Goal: Task Accomplishment & Management: Manage account settings

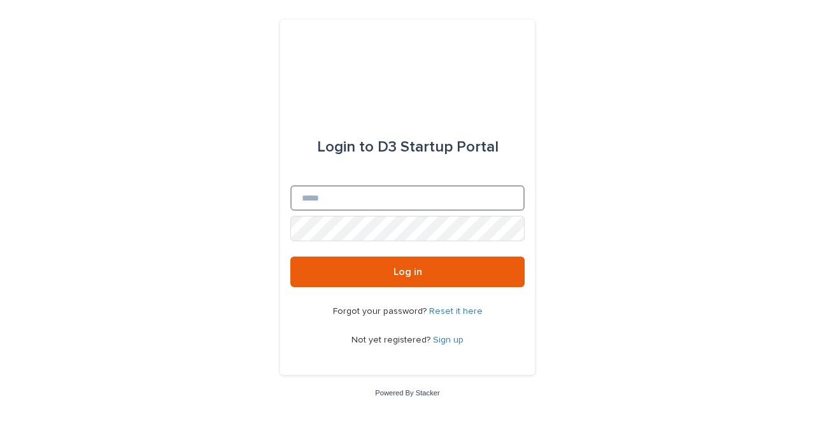
click at [366, 206] on input "Email" at bounding box center [407, 197] width 234 height 25
type input "**********"
click at [453, 309] on link "Reset it here" at bounding box center [455, 311] width 53 height 9
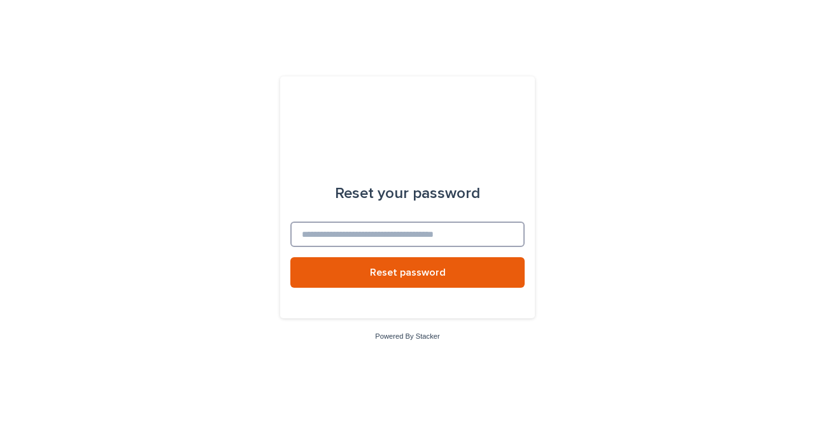
click at [373, 239] on input at bounding box center [407, 234] width 234 height 25
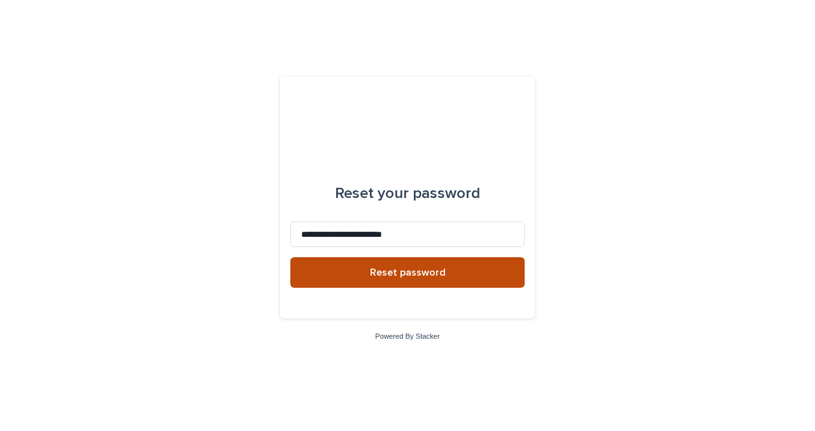
click at [387, 267] on span "Reset password" at bounding box center [408, 272] width 76 height 10
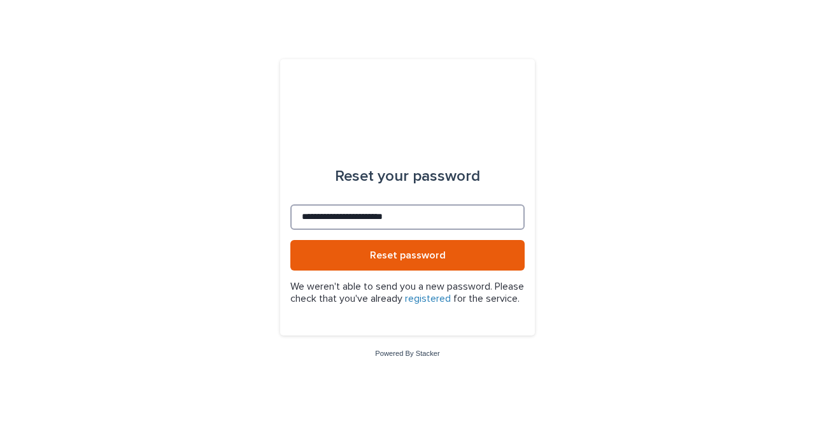
click at [388, 216] on input "**********" at bounding box center [407, 216] width 234 height 25
type input "**********"
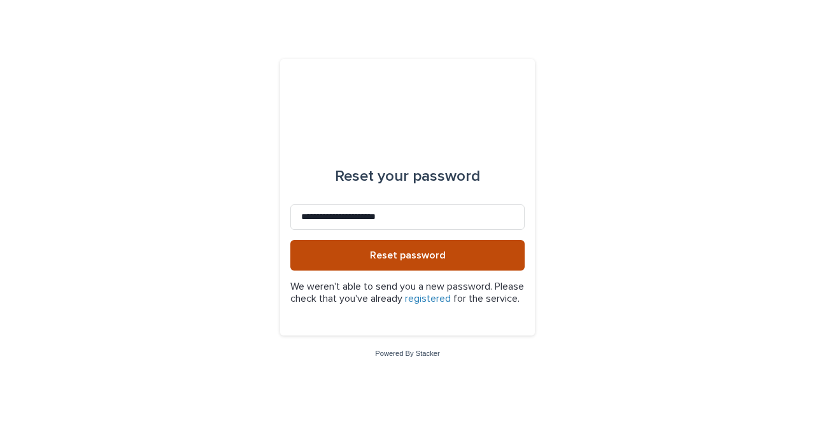
click at [395, 258] on button "Reset password" at bounding box center [407, 255] width 234 height 31
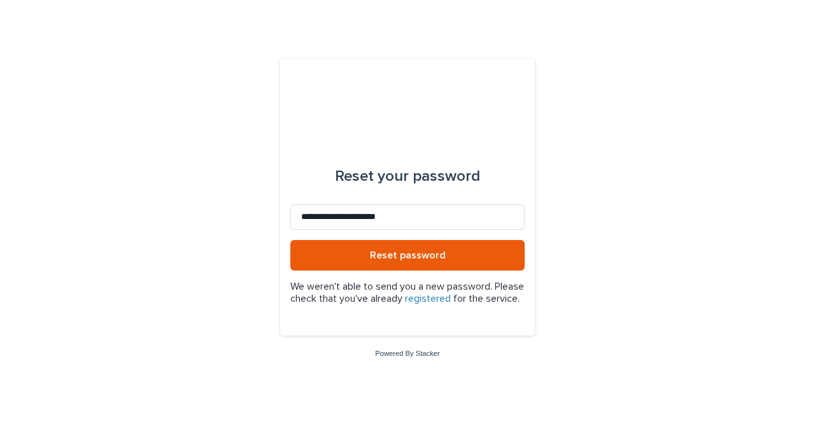
click at [451, 293] on link "registered" at bounding box center [428, 298] width 46 height 10
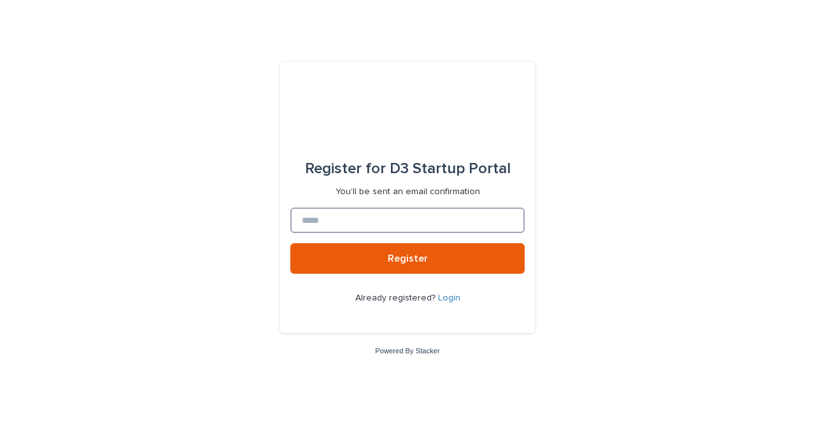
click at [426, 227] on input at bounding box center [407, 220] width 234 height 25
type input "**********"
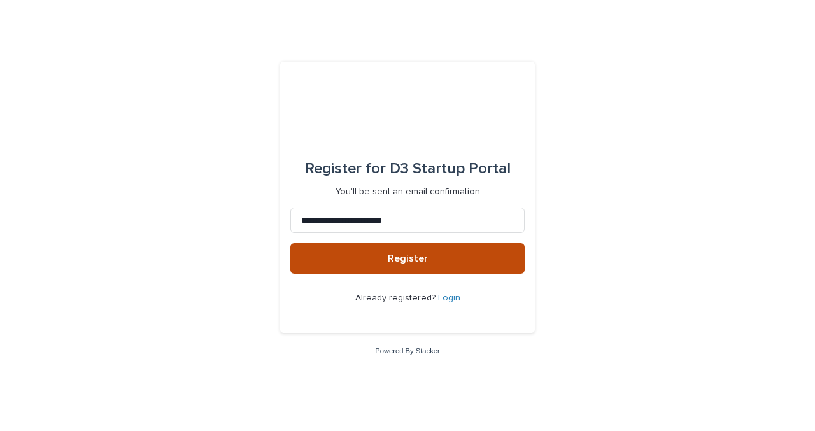
click at [430, 259] on button "Register" at bounding box center [407, 258] width 234 height 31
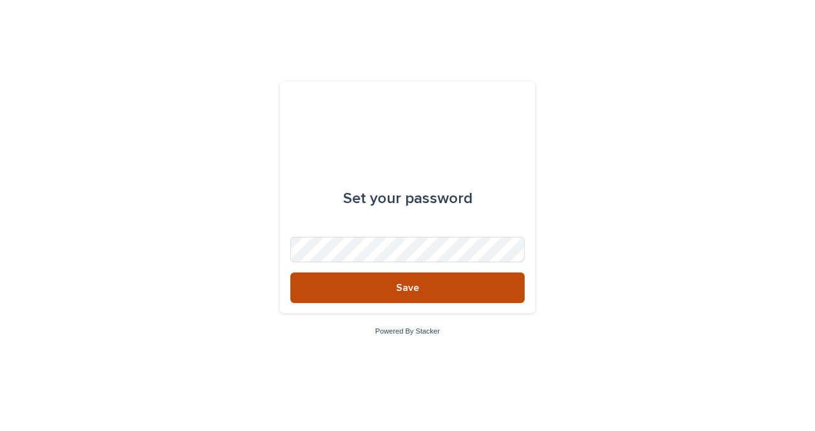
click at [433, 279] on button "Save" at bounding box center [407, 287] width 234 height 31
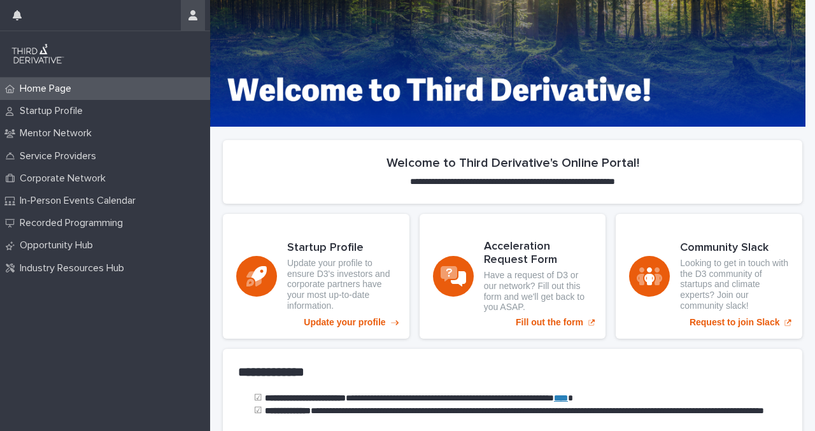
click at [194, 14] on icon "button" at bounding box center [192, 15] width 9 height 10
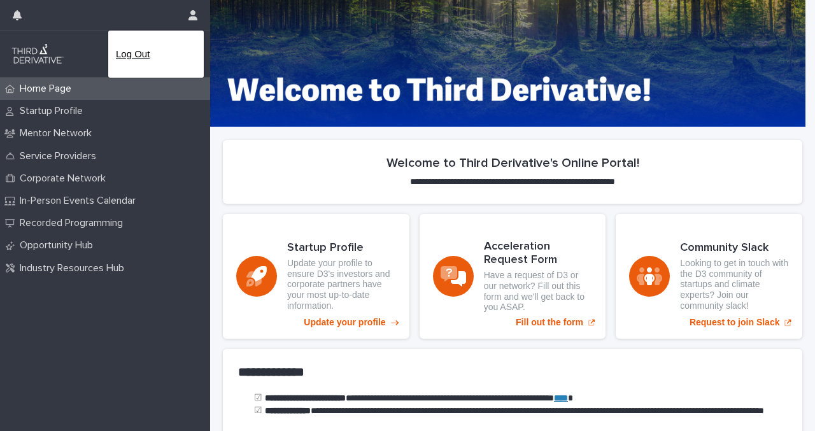
click at [167, 48] on p "Log Out" at bounding box center [156, 54] width 80 height 22
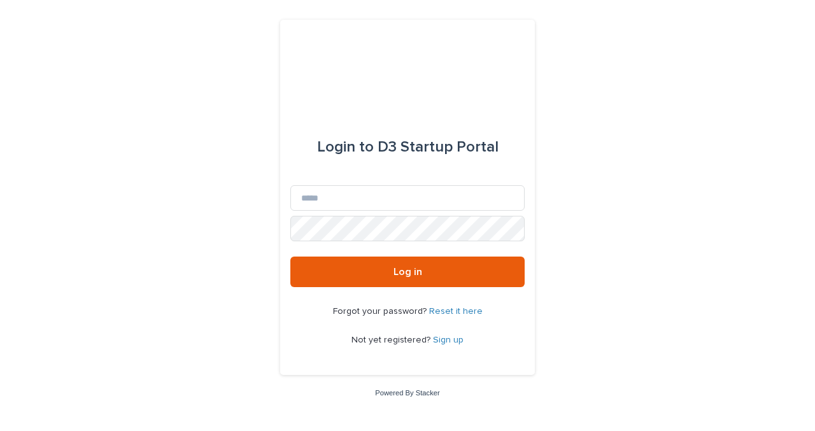
click at [456, 339] on link "Sign up" at bounding box center [448, 339] width 31 height 9
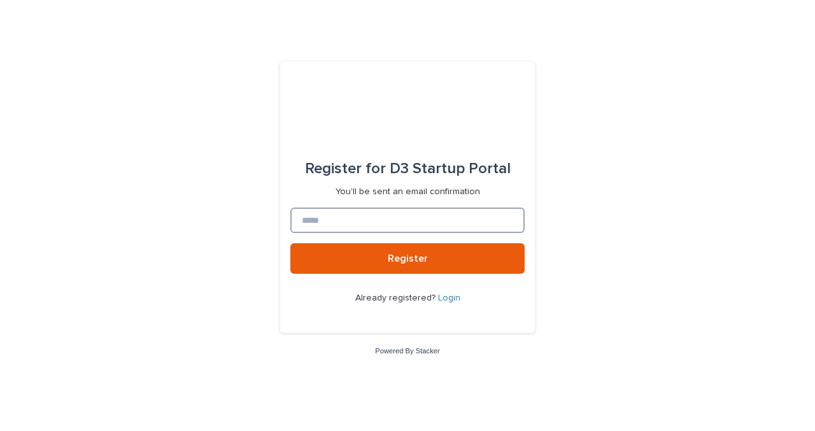
click at [404, 231] on input at bounding box center [407, 220] width 234 height 25
type input "**********"
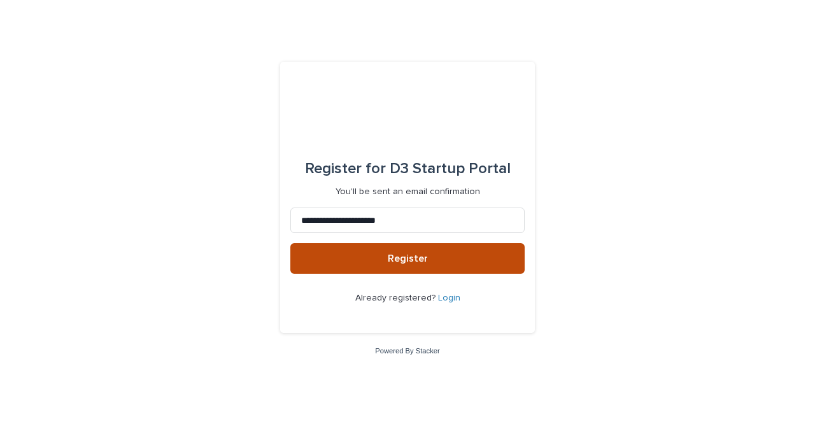
click at [404, 263] on span "Register" at bounding box center [408, 258] width 40 height 10
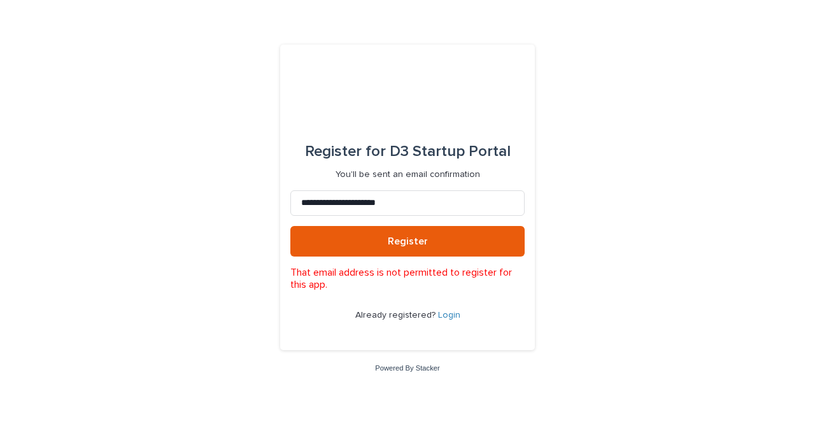
click at [449, 311] on link "Login" at bounding box center [449, 315] width 22 height 9
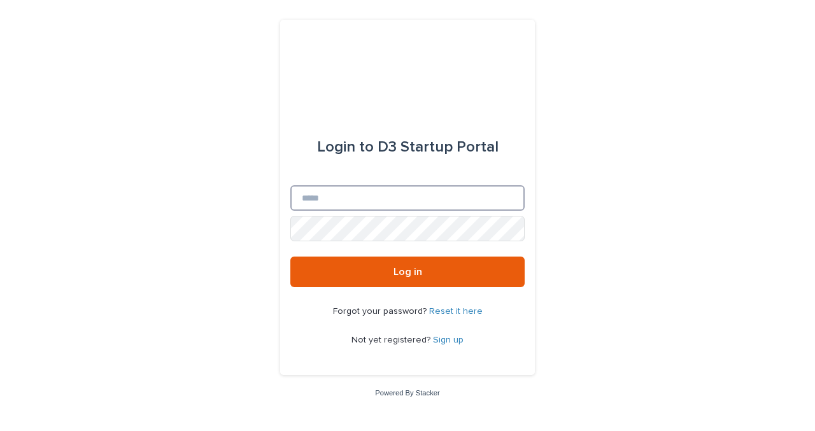
click at [367, 209] on input "Email" at bounding box center [407, 197] width 234 height 25
type input "**********"
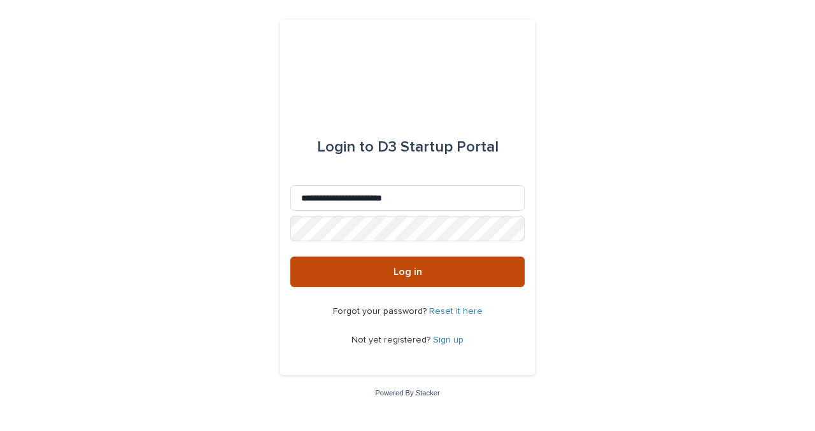
click at [390, 263] on button "Log in" at bounding box center [407, 272] width 234 height 31
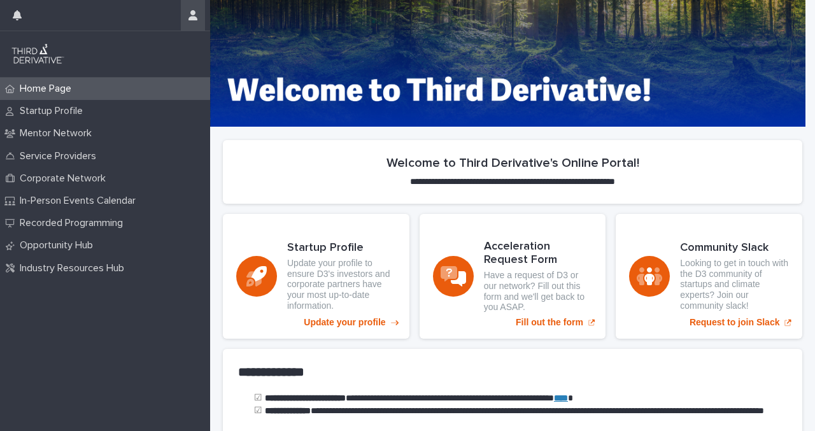
click at [193, 16] on icon "button" at bounding box center [192, 15] width 9 height 10
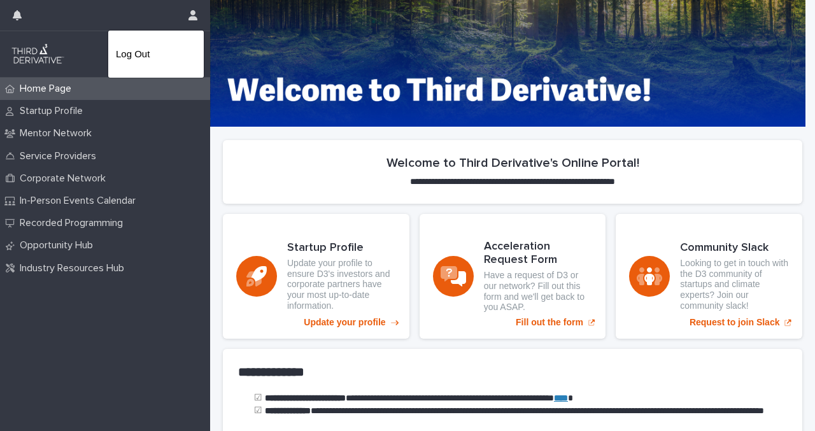
click at [75, 115] on div at bounding box center [407, 215] width 815 height 431
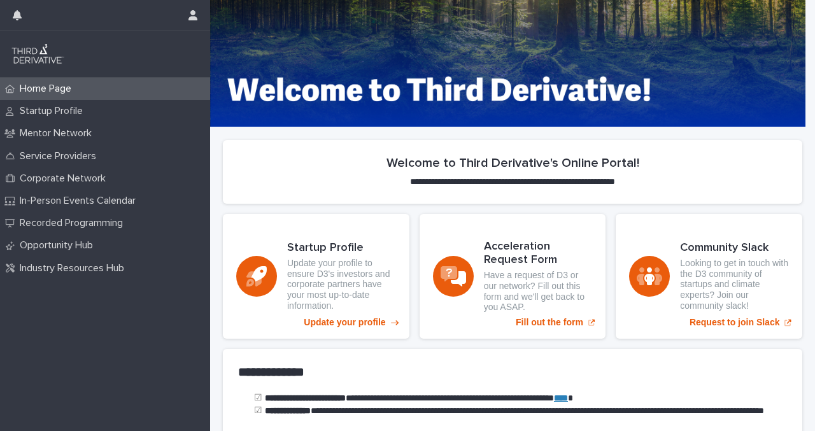
click at [75, 115] on p "Startup Profile" at bounding box center [54, 111] width 78 height 12
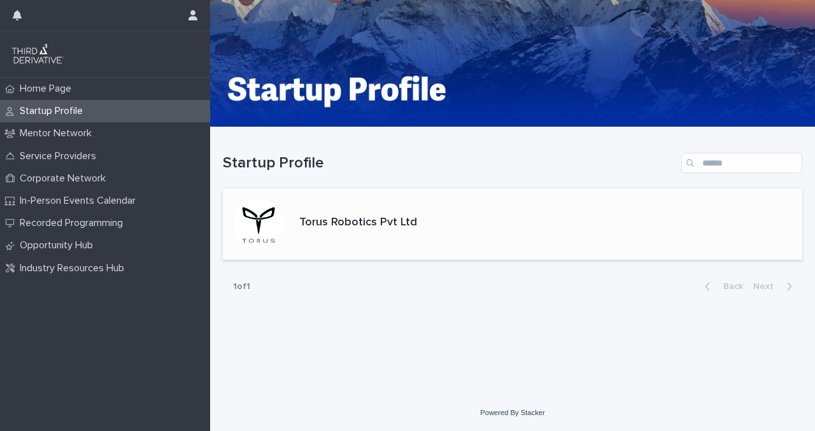
click at [392, 233] on div "Torus Robotics Pvt Ltd" at bounding box center [358, 224] width 128 height 27
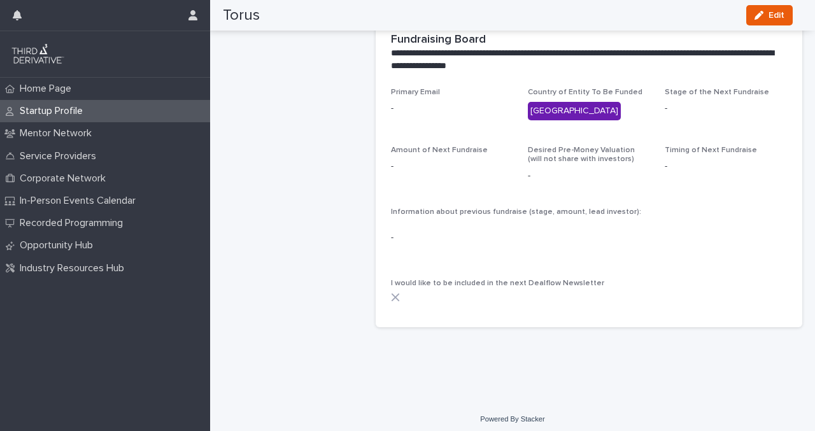
scroll to position [682, 0]
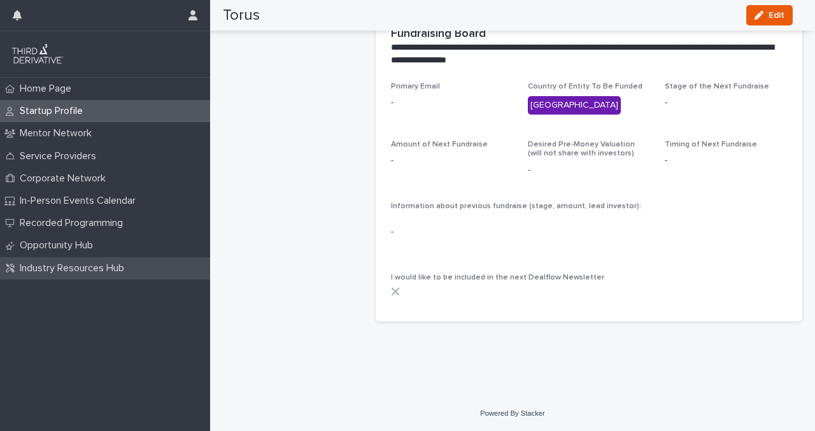
click at [118, 265] on p "Industry Resources Hub" at bounding box center [75, 268] width 120 height 12
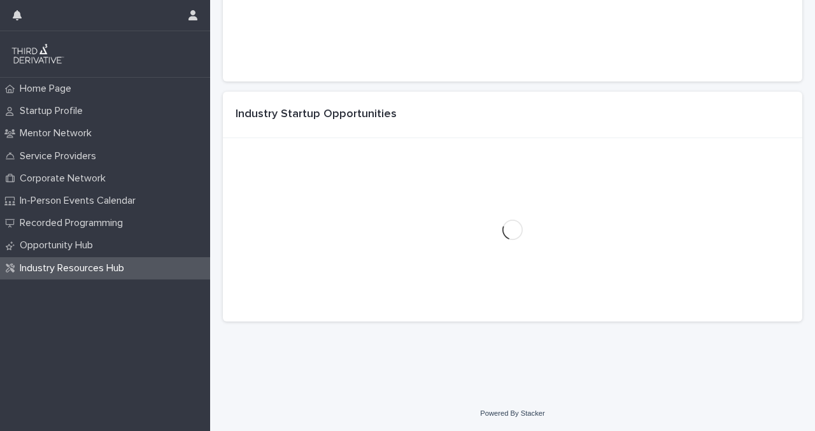
scroll to position [581, 0]
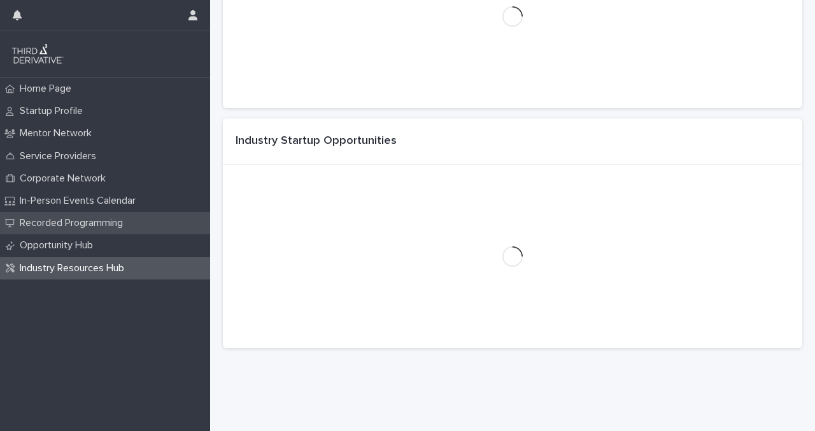
click at [101, 216] on div "Recorded Programming" at bounding box center [105, 223] width 210 height 22
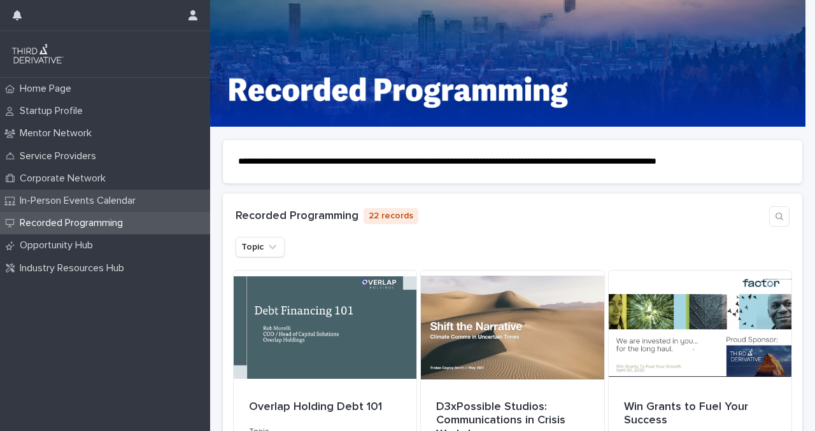
click at [93, 206] on p "In-Person Events Calendar" at bounding box center [80, 201] width 131 height 12
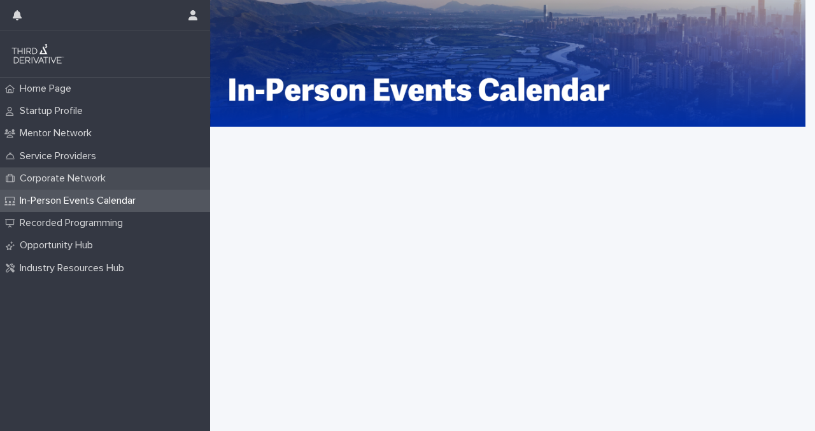
click at [85, 178] on p "Corporate Network" at bounding box center [65, 179] width 101 height 12
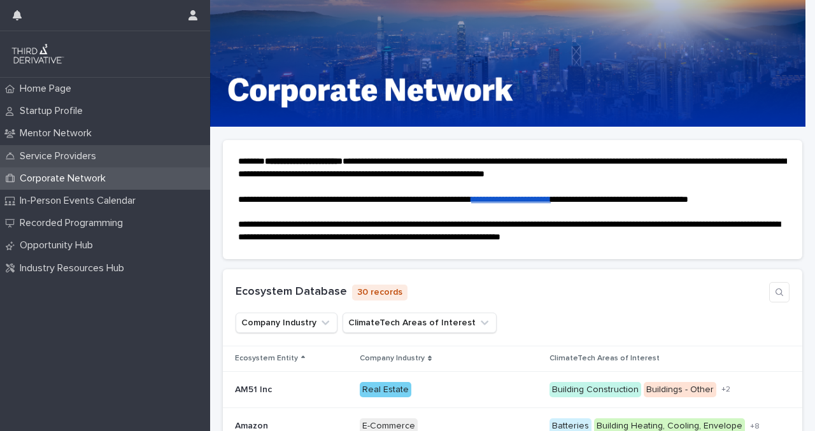
click at [77, 153] on p "Service Providers" at bounding box center [61, 156] width 92 height 12
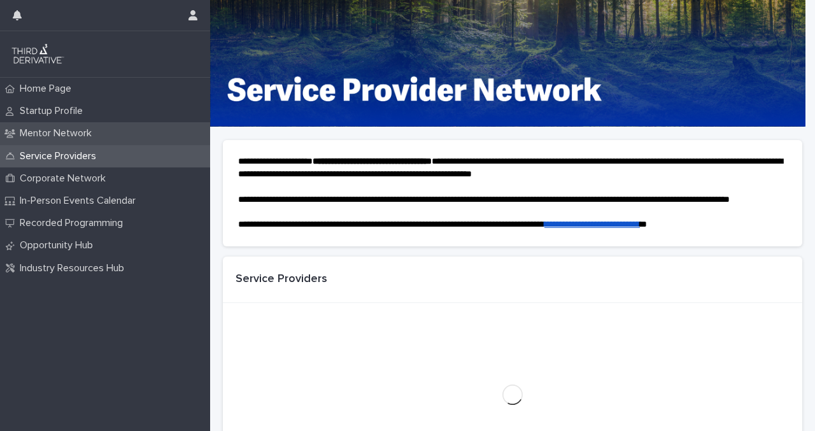
click at [71, 135] on p "Mentor Network" at bounding box center [58, 133] width 87 height 12
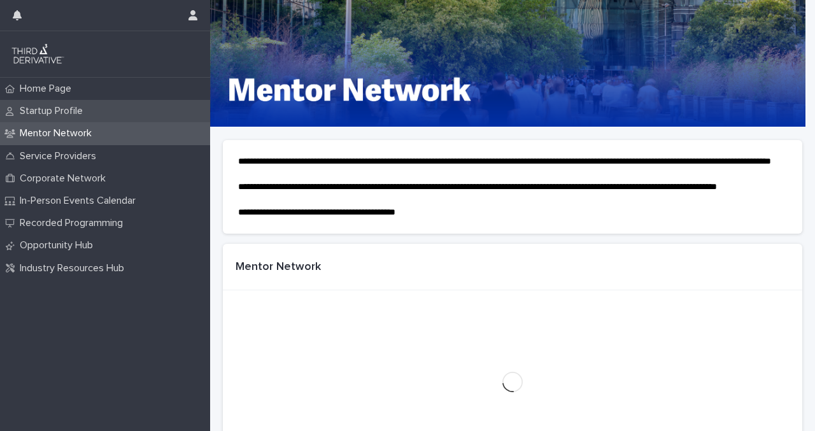
click at [67, 100] on div "Startup Profile" at bounding box center [105, 111] width 210 height 22
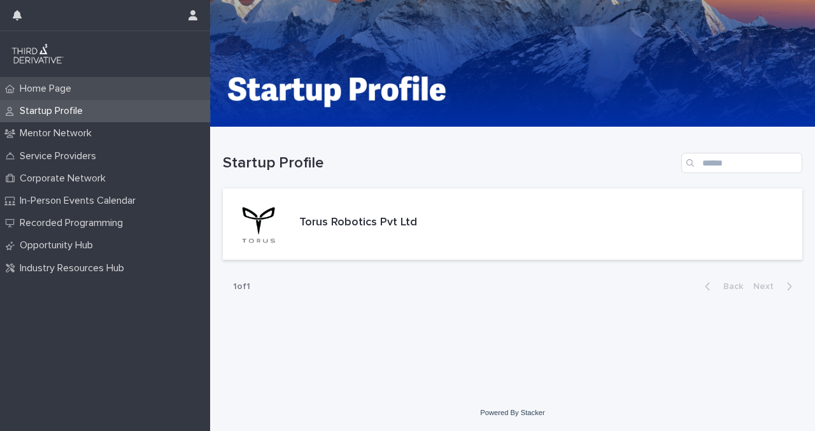
click at [66, 87] on p "Home Page" at bounding box center [48, 89] width 67 height 12
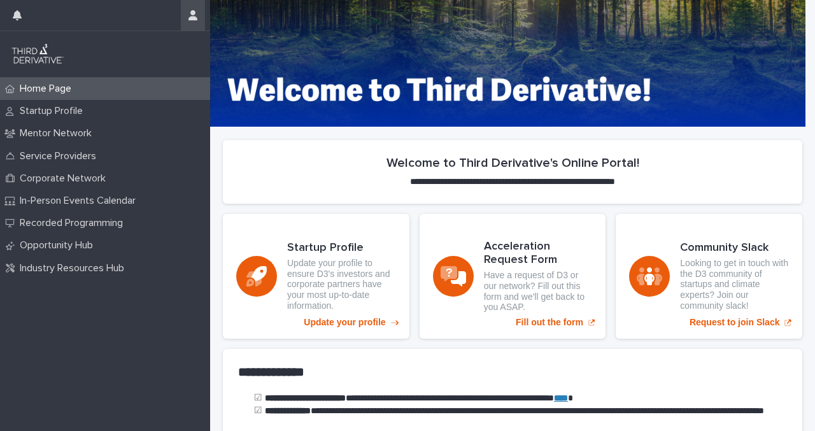
click at [191, 18] on icon "button" at bounding box center [192, 15] width 9 height 10
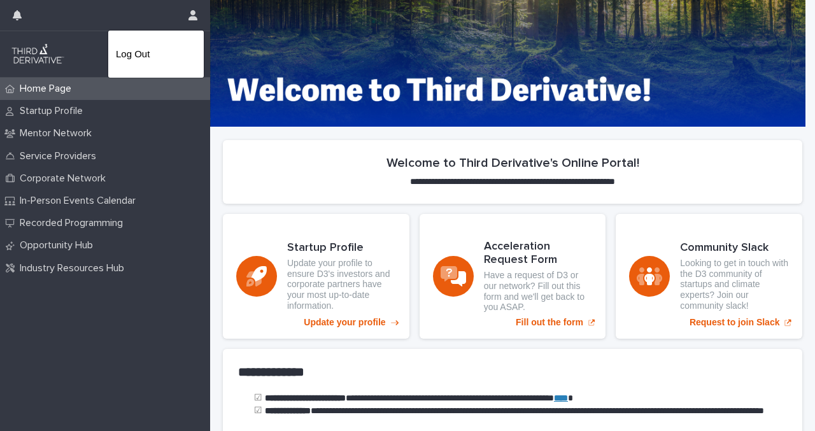
click at [109, 294] on div at bounding box center [407, 215] width 815 height 431
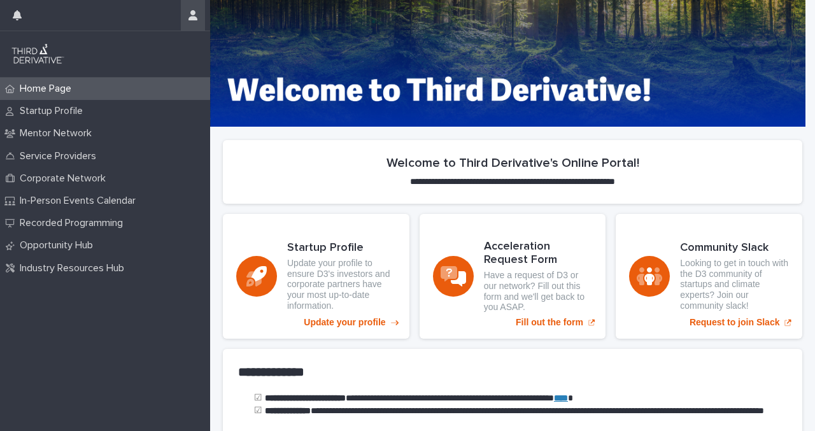
click at [196, 18] on icon "button" at bounding box center [192, 15] width 9 height 10
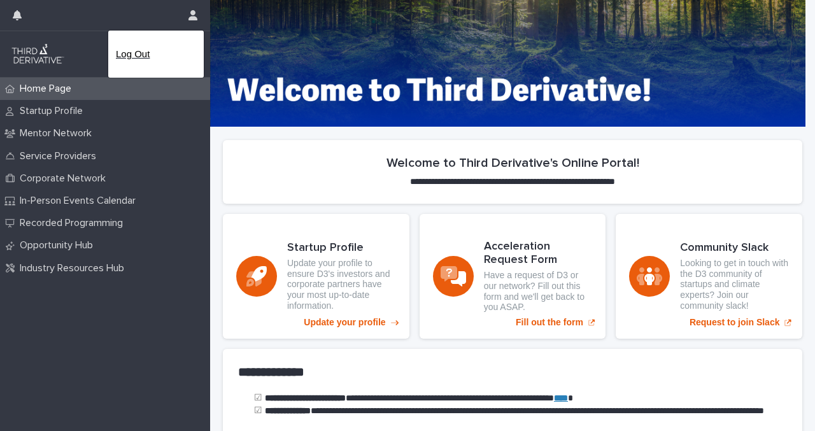
click at [149, 53] on p "Log Out" at bounding box center [156, 54] width 80 height 22
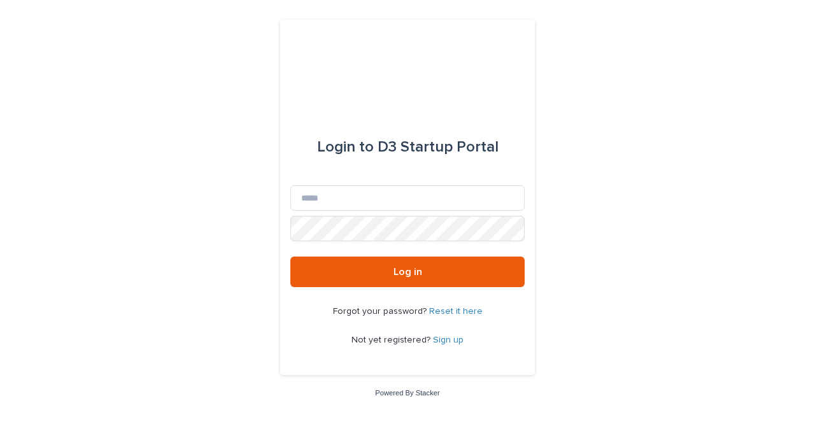
click at [443, 310] on link "Reset it here" at bounding box center [455, 311] width 53 height 9
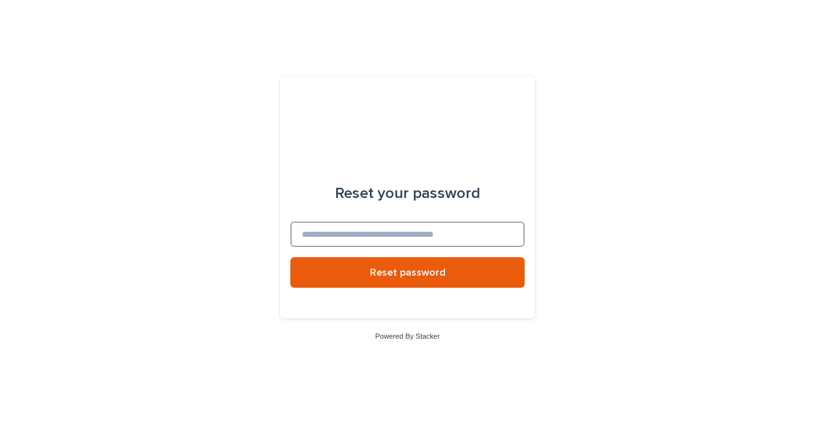
click at [398, 236] on input at bounding box center [407, 234] width 234 height 25
type input "**********"
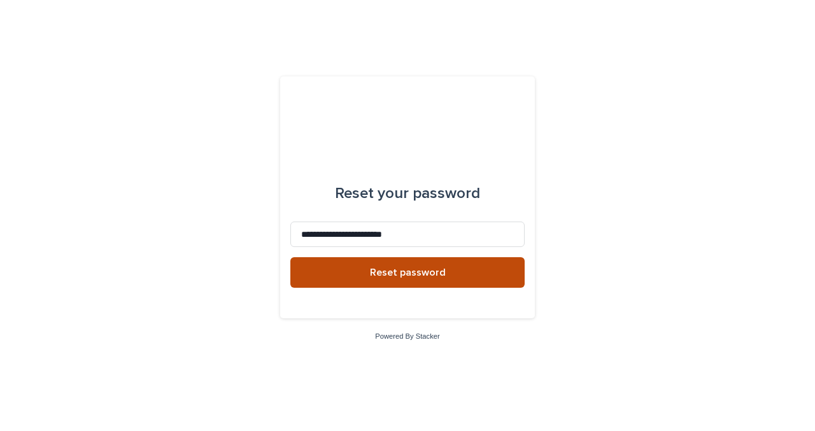
click at [426, 278] on button "Reset password" at bounding box center [407, 272] width 234 height 31
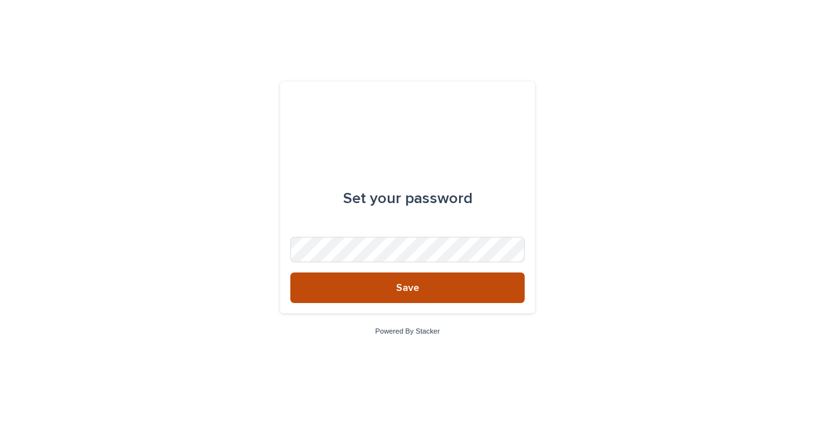
click at [447, 277] on button "Save" at bounding box center [407, 287] width 234 height 31
